Goal: Find specific page/section: Find specific page/section

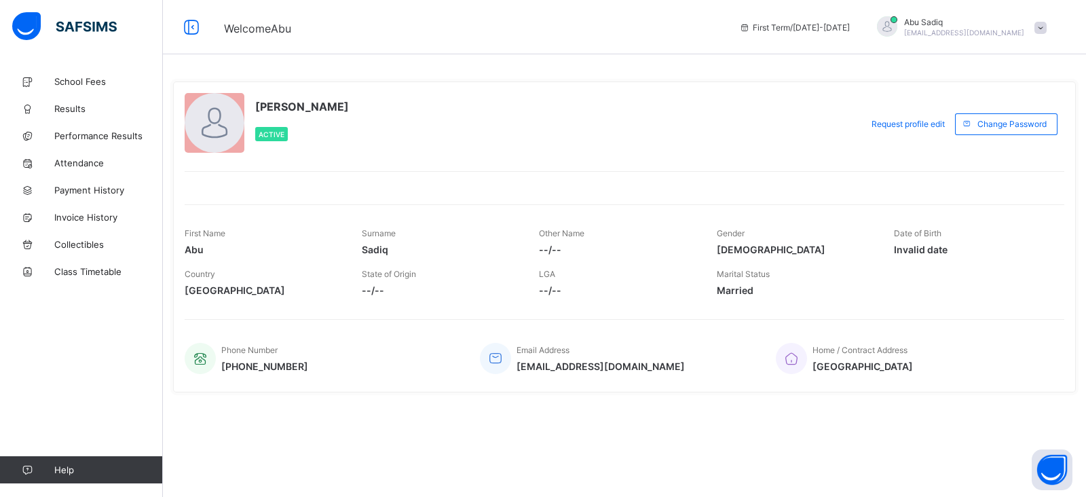
click at [71, 354] on div "School Fees Results Performance Results Attendance Payment History Invoice Hist…" at bounding box center [81, 275] width 163 height 443
drag, startPoint x: 184, startPoint y: 251, endPoint x: 405, endPoint y: 247, distance: 221.3
click at [405, 247] on div "First Name Abu Surname [PERSON_NAME] Other Name --/-- Gender [DEMOGRAPHIC_DATA]…" at bounding box center [625, 241] width 880 height 41
drag, startPoint x: 184, startPoint y: 233, endPoint x: 388, endPoint y: 242, distance: 203.8
click at [388, 242] on div "First Name Abu Surname [PERSON_NAME] Other Name --/-- Gender [DEMOGRAPHIC_DATA]…" at bounding box center [625, 241] width 880 height 41
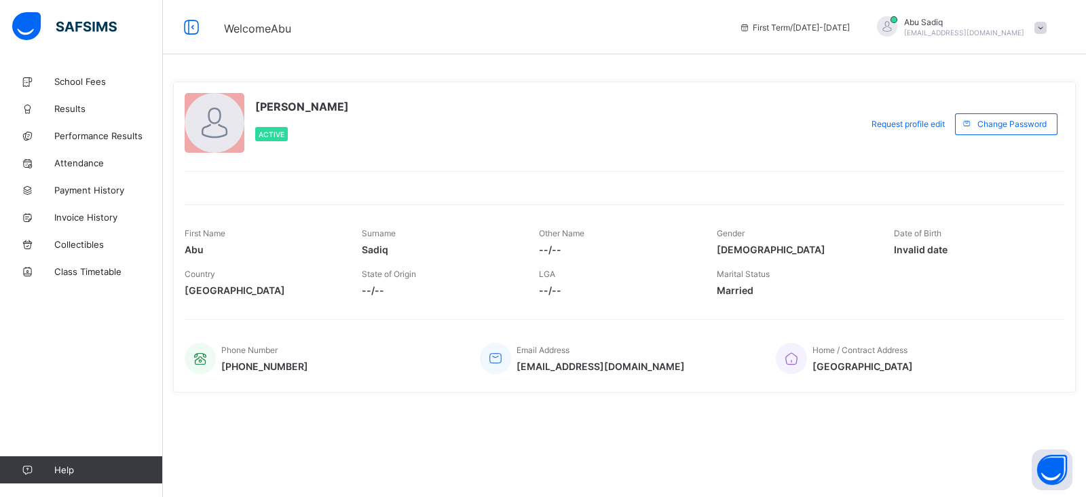
click at [343, 195] on div "[PERSON_NAME] Active Request profile edit Change email Change Password First Na…" at bounding box center [624, 236] width 903 height 311
click at [344, 188] on div "[PERSON_NAME] Active Request profile edit Change email Change Password First Na…" at bounding box center [624, 236] width 903 height 311
click at [375, 71] on div "[PERSON_NAME] Active Request profile edit Change email Change Password First Na…" at bounding box center [624, 236] width 903 height 331
click at [382, 68] on div "**********" at bounding box center [624, 257] width 923 height 379
click at [900, 165] on div "[PERSON_NAME] Active Request profile edit Change email Change Password First Na…" at bounding box center [624, 236] width 903 height 311
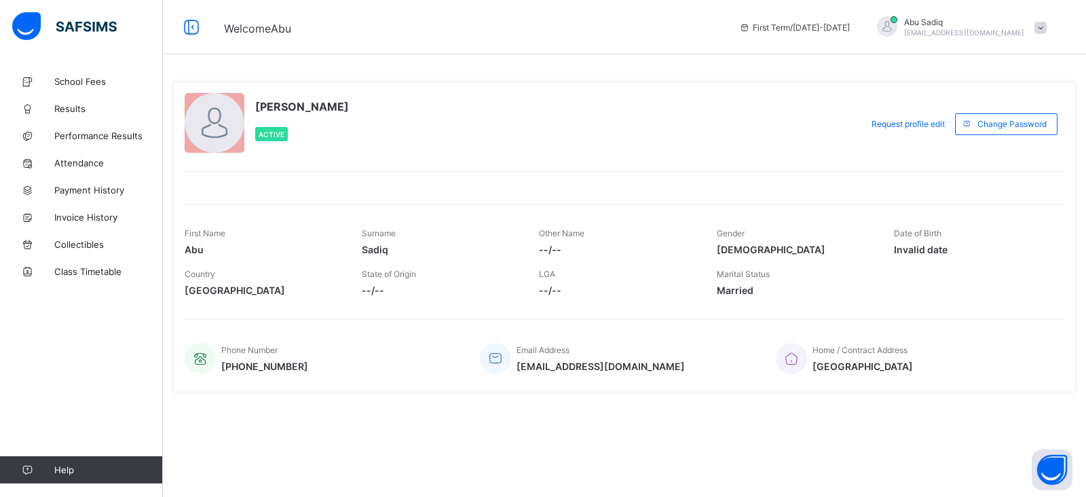
click at [431, 134] on div "[PERSON_NAME] Active" at bounding box center [520, 124] width 670 height 62
